Goal: Check status: Check status

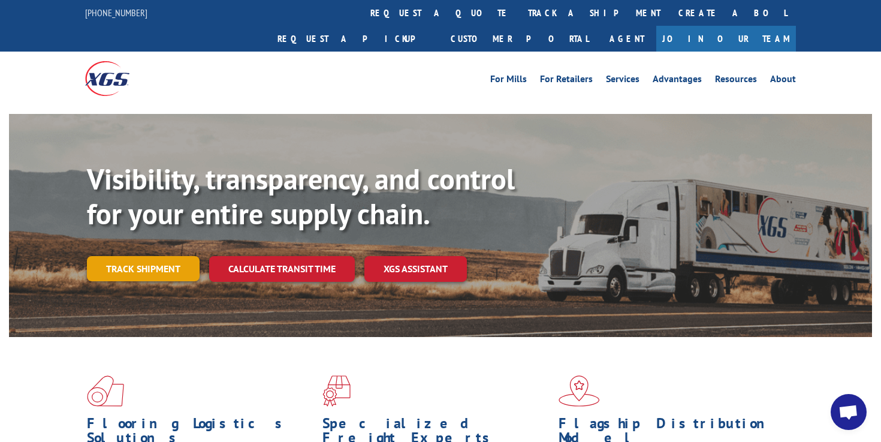
click at [167, 256] on link "Track shipment" at bounding box center [143, 268] width 113 height 25
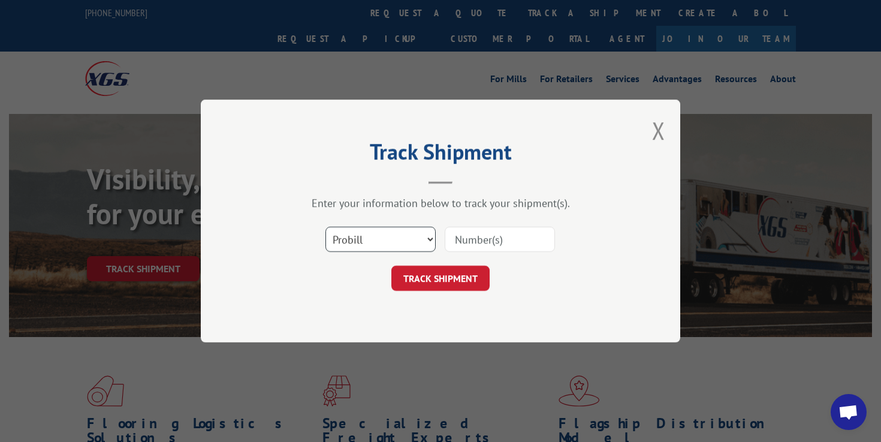
click at [426, 237] on select "Select category... Probill BOL PO" at bounding box center [381, 239] width 110 height 25
select select "bol"
click at [472, 239] on input at bounding box center [500, 239] width 110 height 25
paste input "816264"
type input "816264"
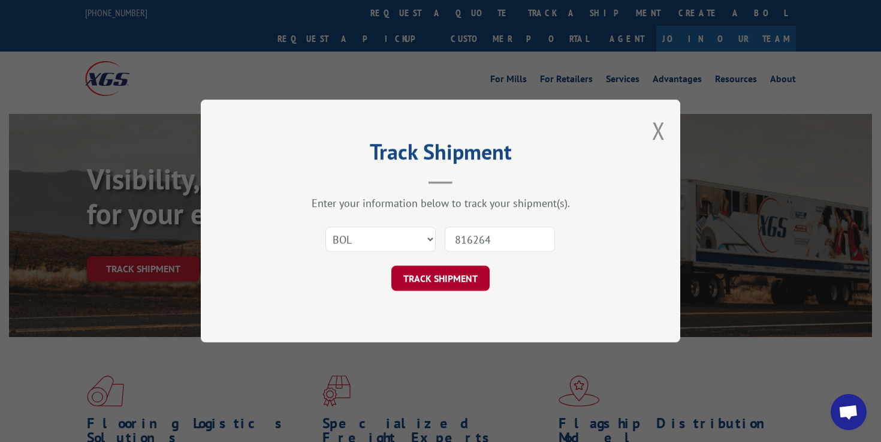
click at [443, 272] on button "TRACK SHIPMENT" at bounding box center [441, 278] width 98 height 25
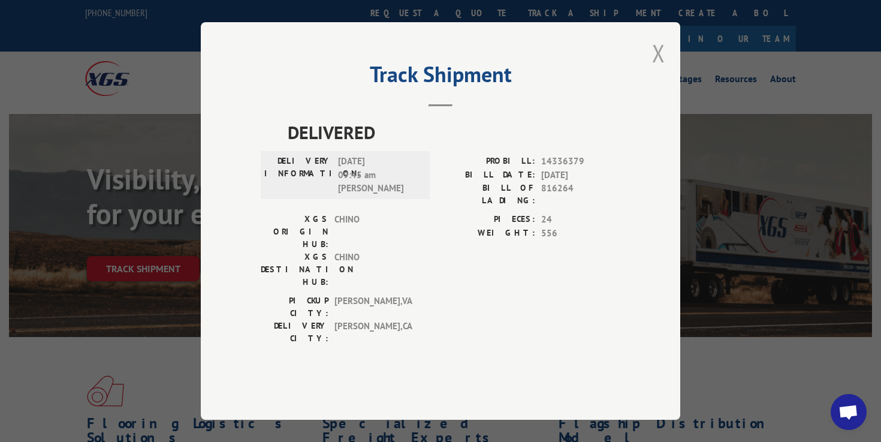
click at [660, 69] on button "Close modal" at bounding box center [658, 53] width 13 height 32
